Goal: Transaction & Acquisition: Purchase product/service

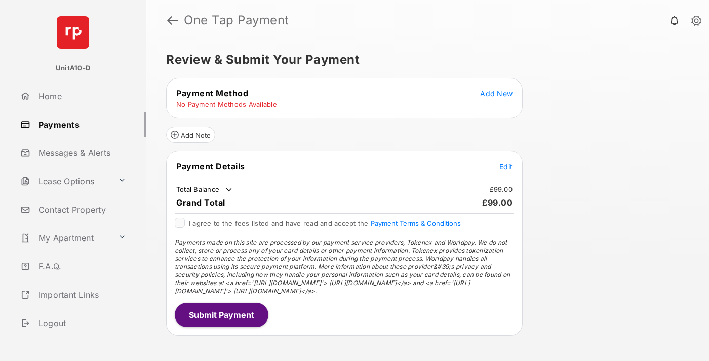
click at [496, 93] on span "Add New" at bounding box center [496, 93] width 32 height 9
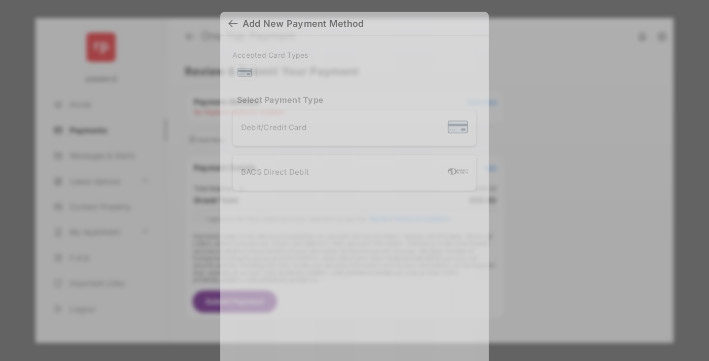
click at [352, 168] on div "BACS Direct Debit" at bounding box center [354, 172] width 227 height 19
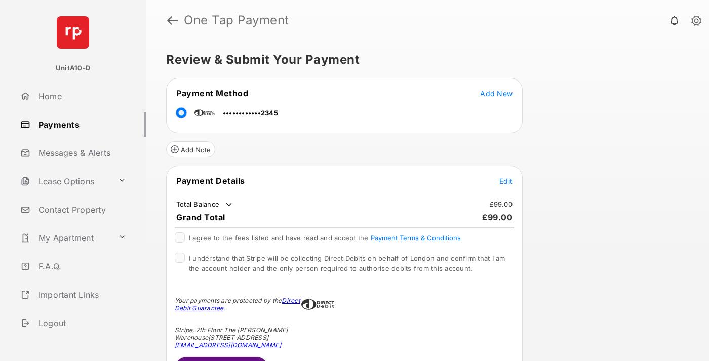
click at [506, 181] on span "Edit" at bounding box center [505, 181] width 13 height 9
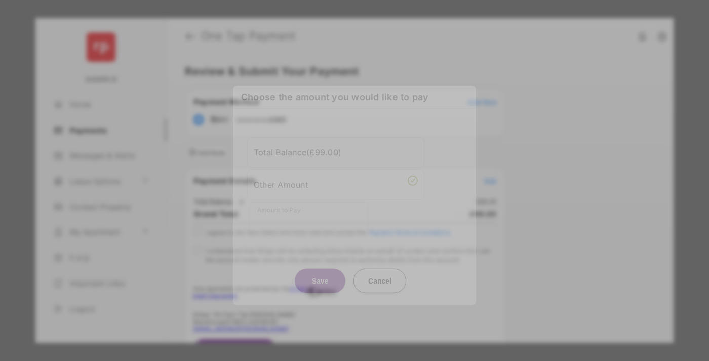
click at [336, 184] on div "Other Amount" at bounding box center [336, 184] width 164 height 17
type input "***"
click at [320, 269] on button "Save" at bounding box center [320, 280] width 51 height 24
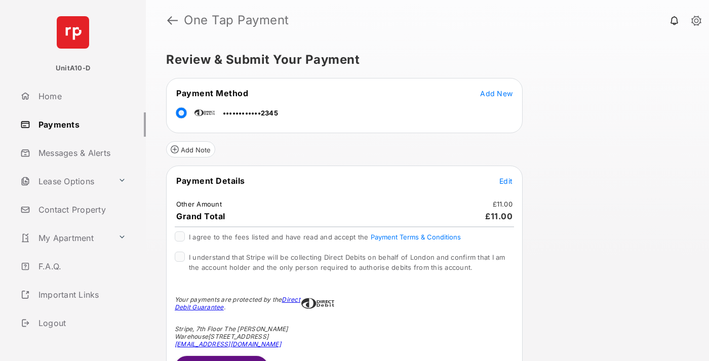
click at [506, 181] on span "Edit" at bounding box center [505, 181] width 13 height 9
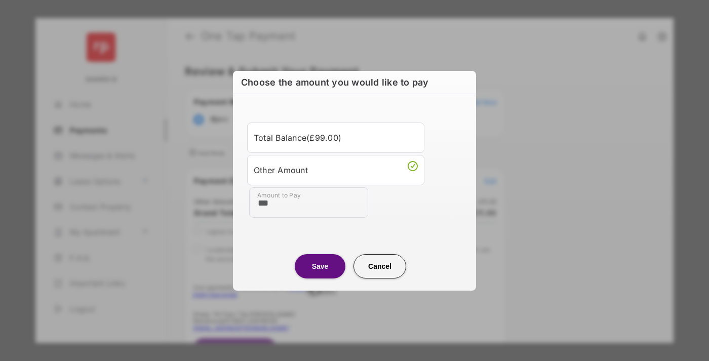
click at [320, 266] on button "Save" at bounding box center [320, 266] width 51 height 24
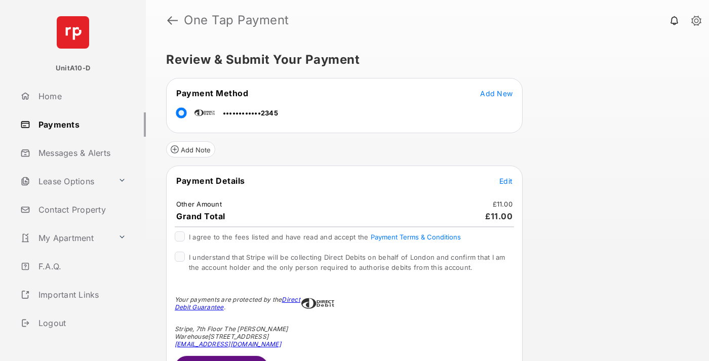
click at [221, 358] on button "Submit Payment" at bounding box center [222, 368] width 94 height 24
